Goal: Find specific page/section

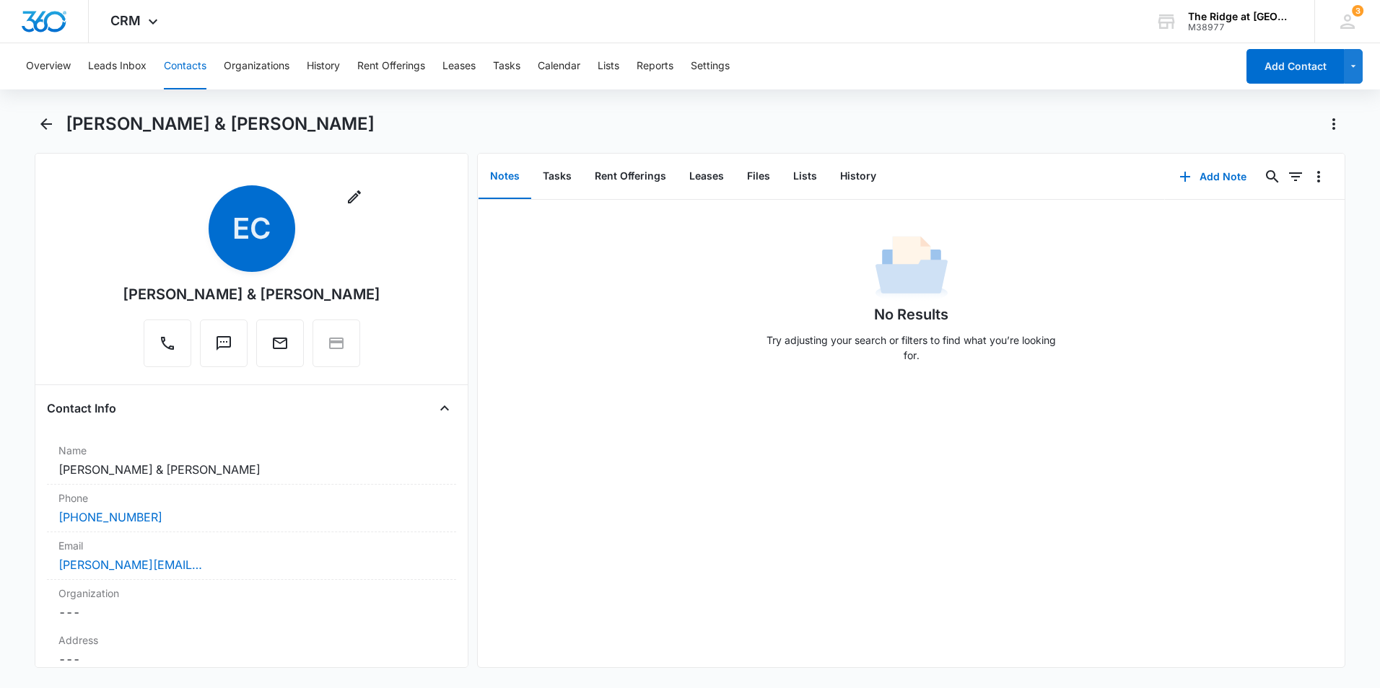
scroll to position [794, 0]
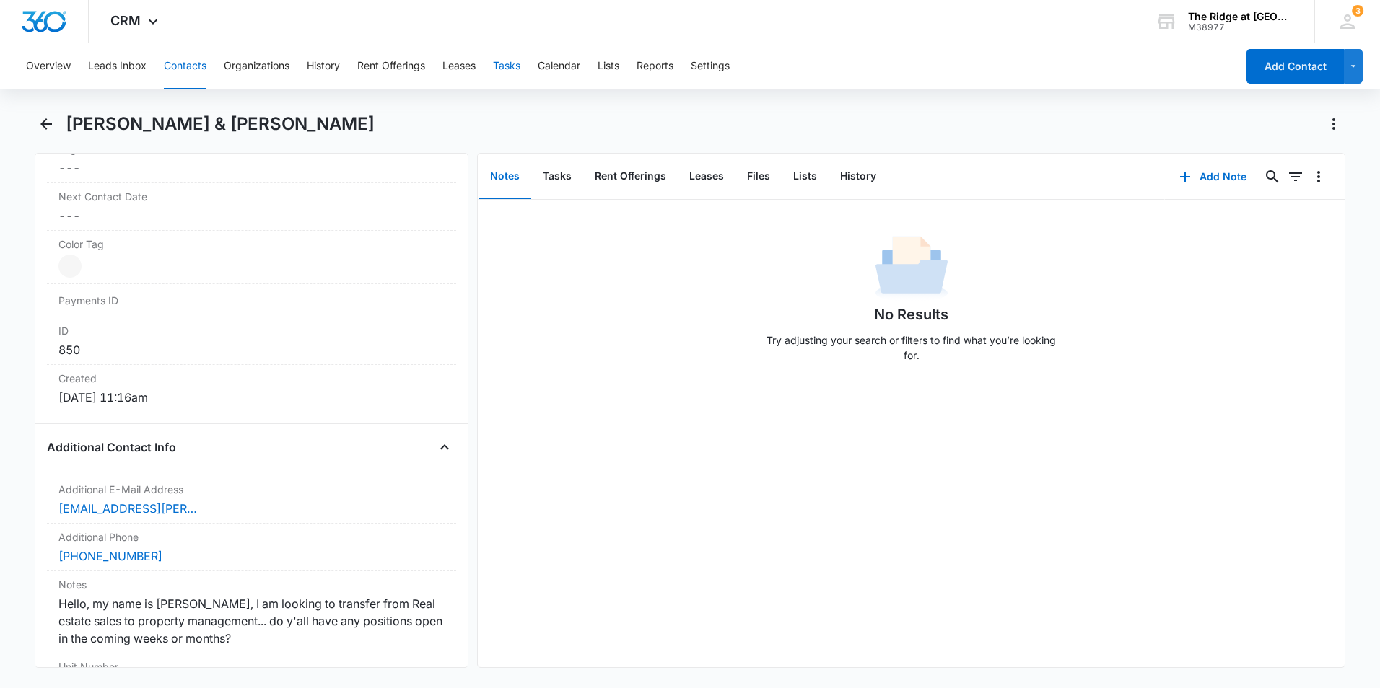
click at [502, 66] on button "Tasks" at bounding box center [506, 66] width 27 height 46
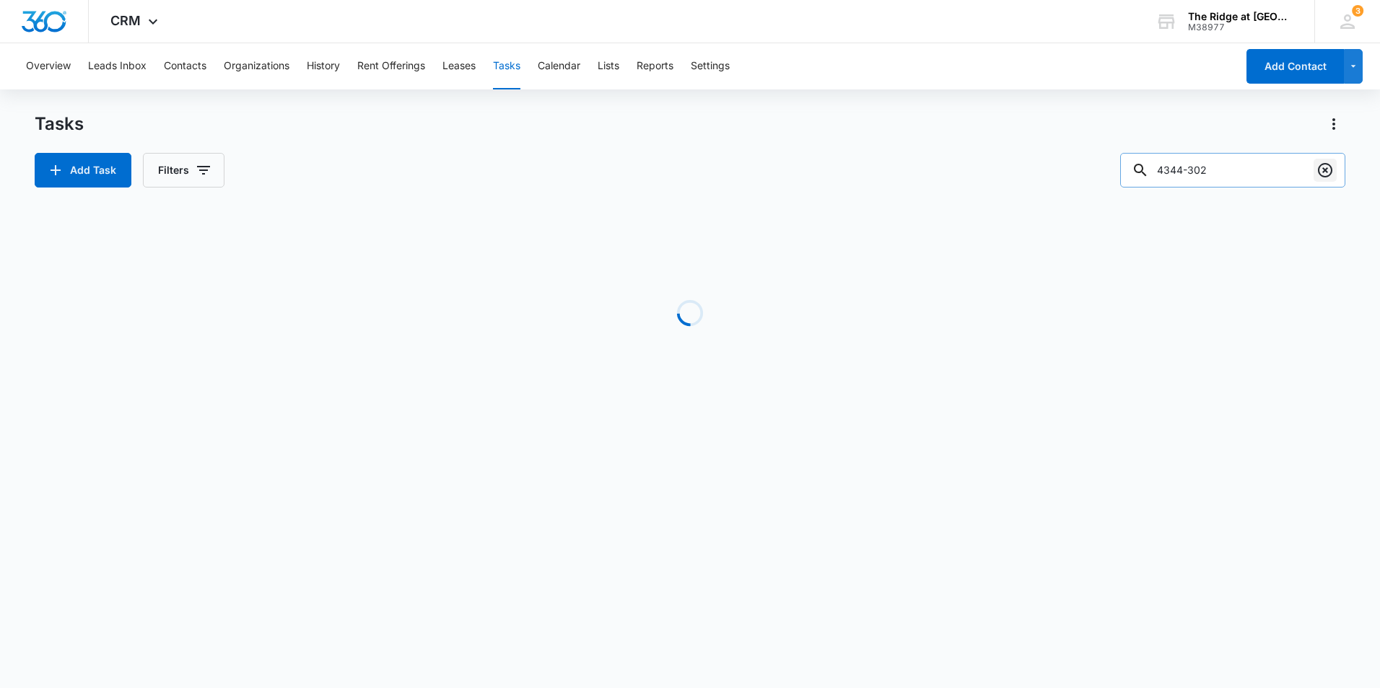
click at [1330, 175] on icon "Clear" at bounding box center [1325, 170] width 14 height 14
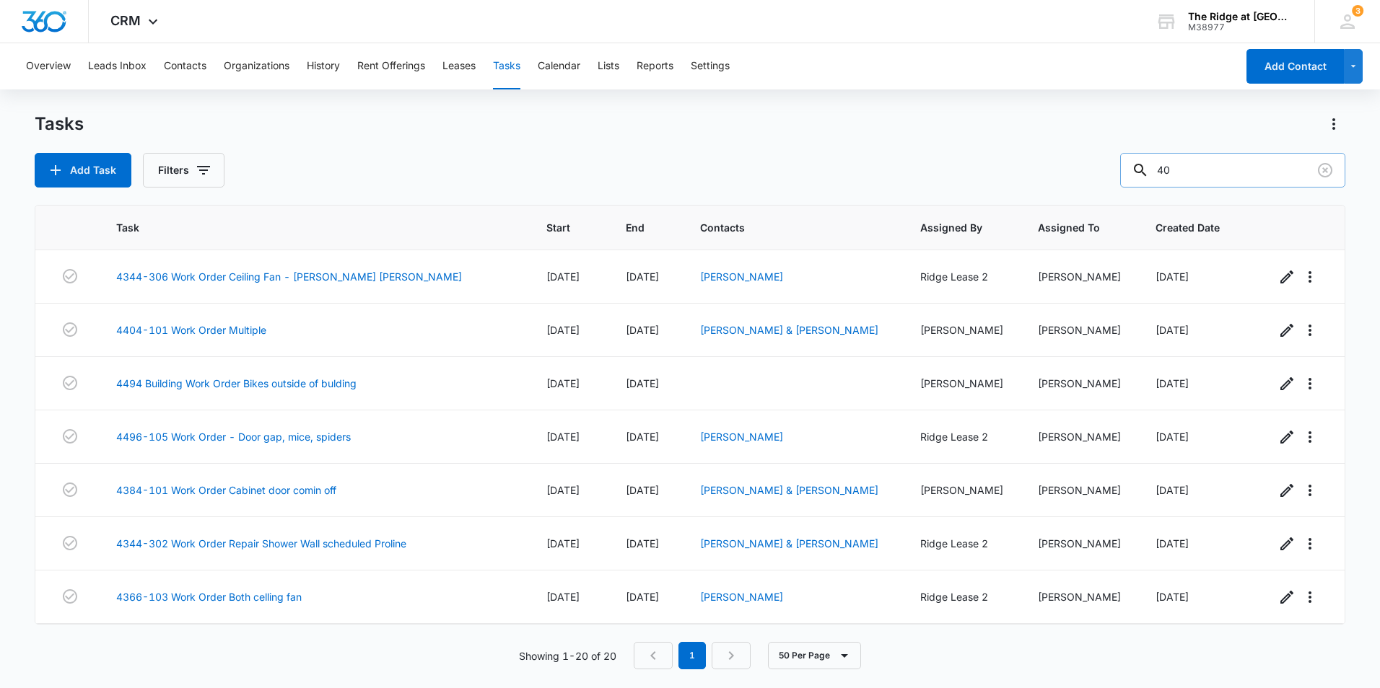
type input "4"
type input "4408-102"
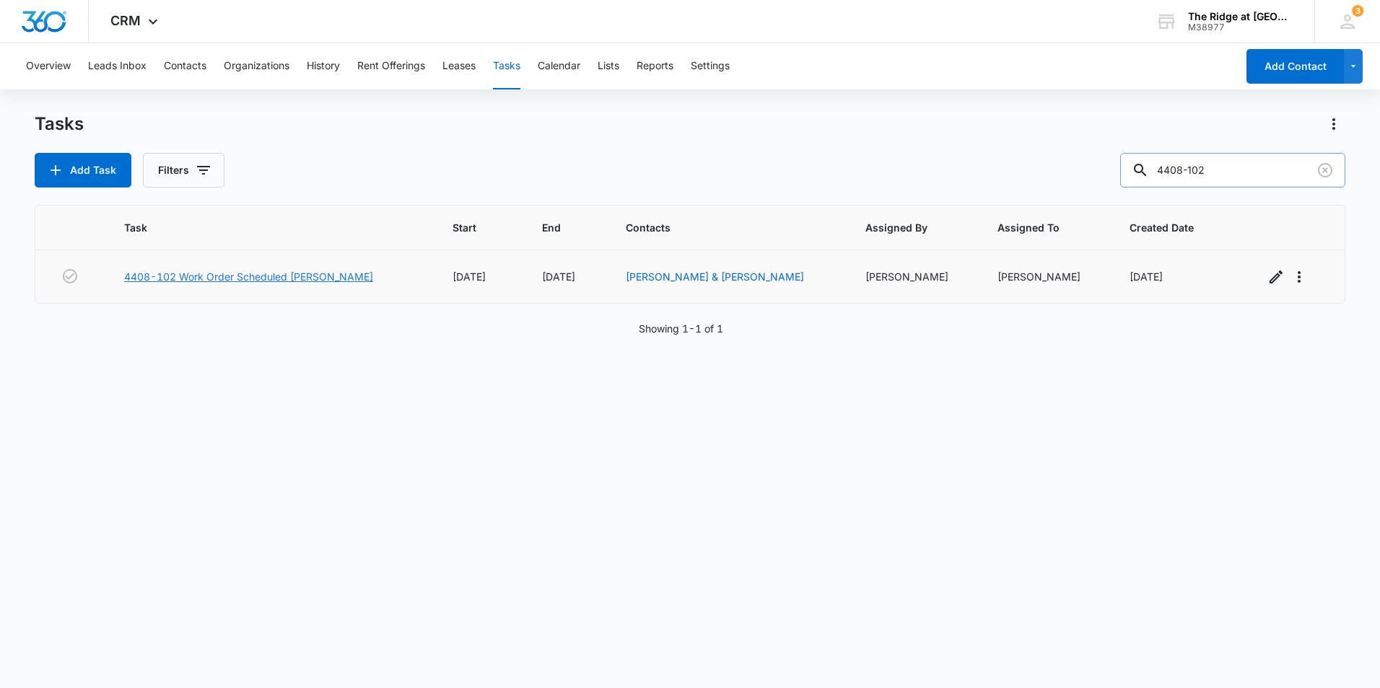
click at [282, 281] on link "4408-102 Work Order Scheduled [PERSON_NAME]" at bounding box center [248, 276] width 249 height 15
